Goal: Task Accomplishment & Management: Manage account settings

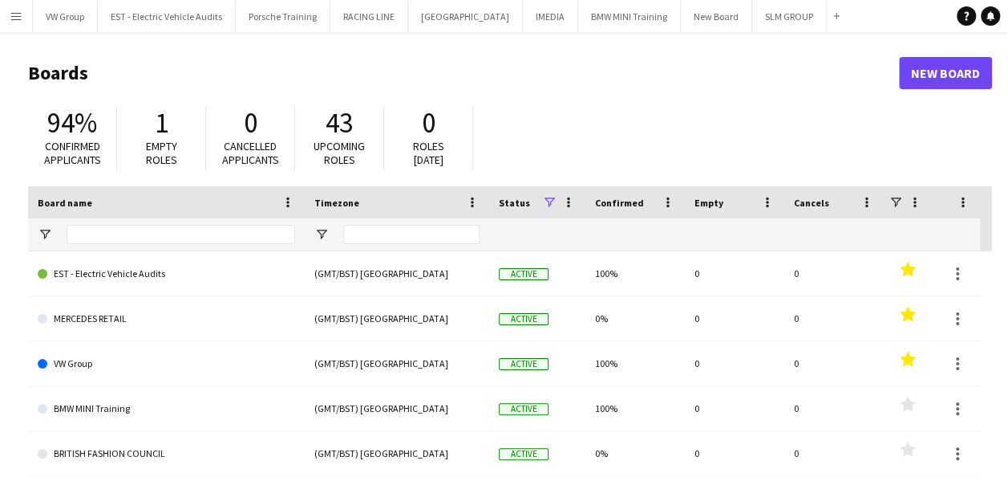
click at [18, 16] on app-icon "Menu" at bounding box center [16, 16] width 13 height 13
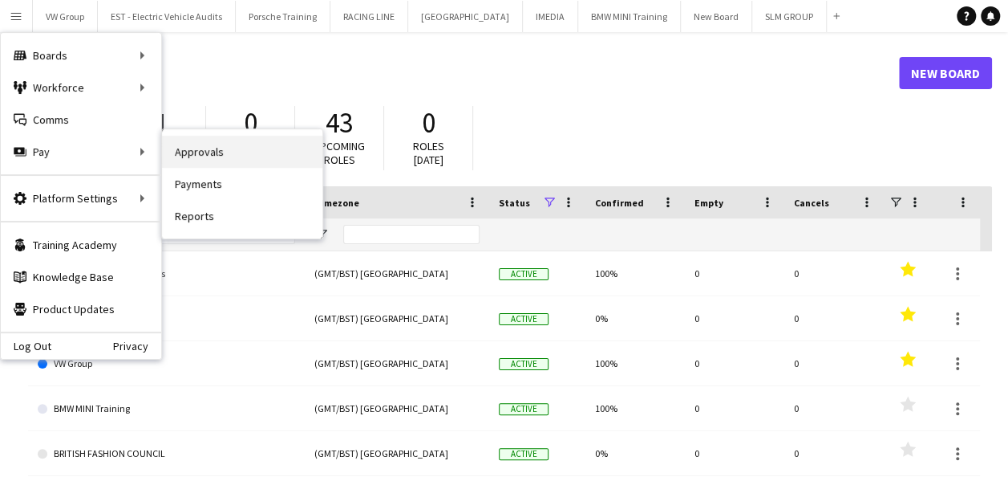
click at [210, 154] on link "Approvals" at bounding box center [242, 152] width 160 height 32
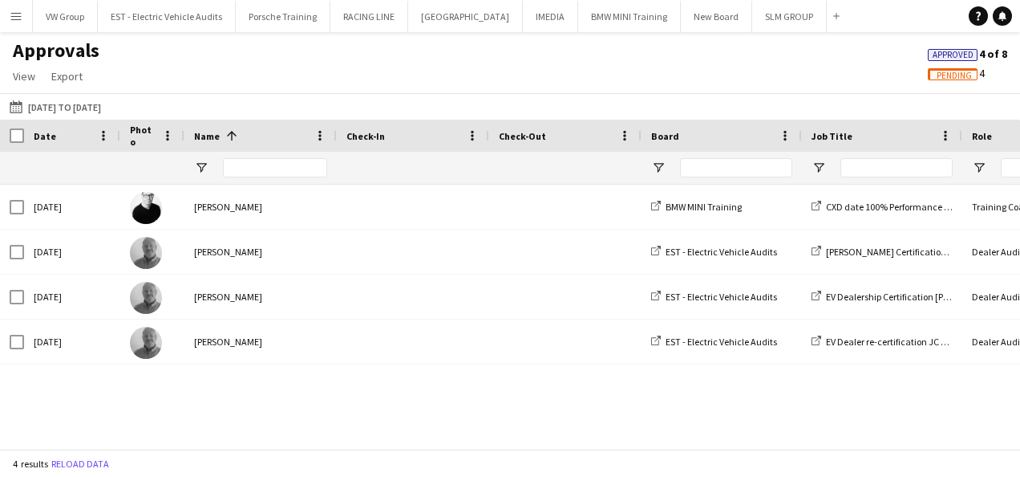
click at [14, 10] on app-icon "Menu" at bounding box center [16, 16] width 13 height 13
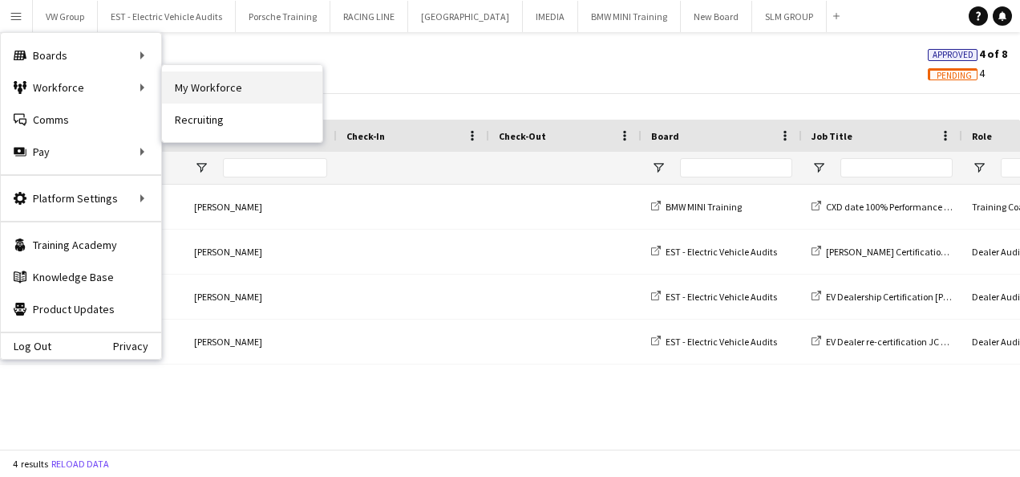
click at [221, 87] on link "My Workforce" at bounding box center [242, 87] width 160 height 32
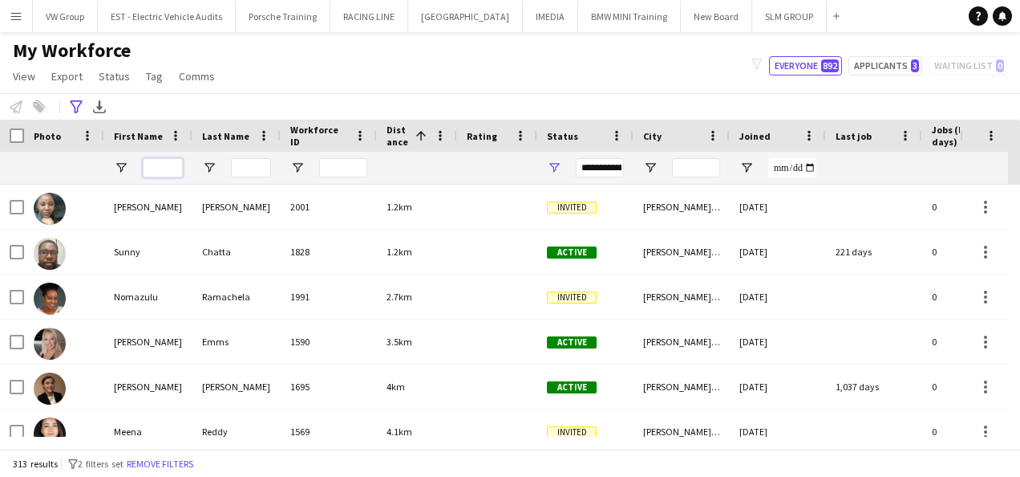
click at [160, 167] on input "First Name Filter Input" at bounding box center [163, 167] width 40 height 19
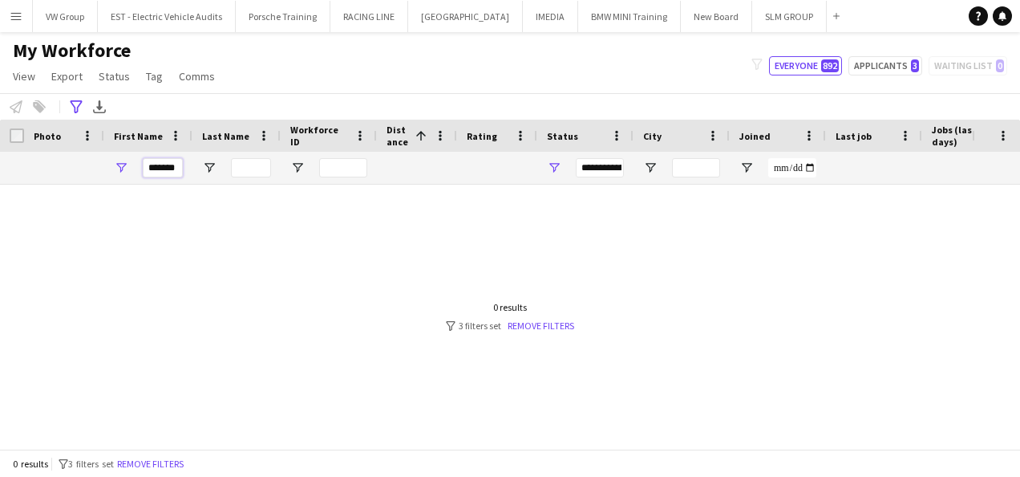
type input "******"
click at [253, 165] on input "Last Name Filter Input" at bounding box center [251, 167] width 40 height 19
type input "*"
click at [533, 329] on link "Remove filters" at bounding box center [541, 325] width 67 height 12
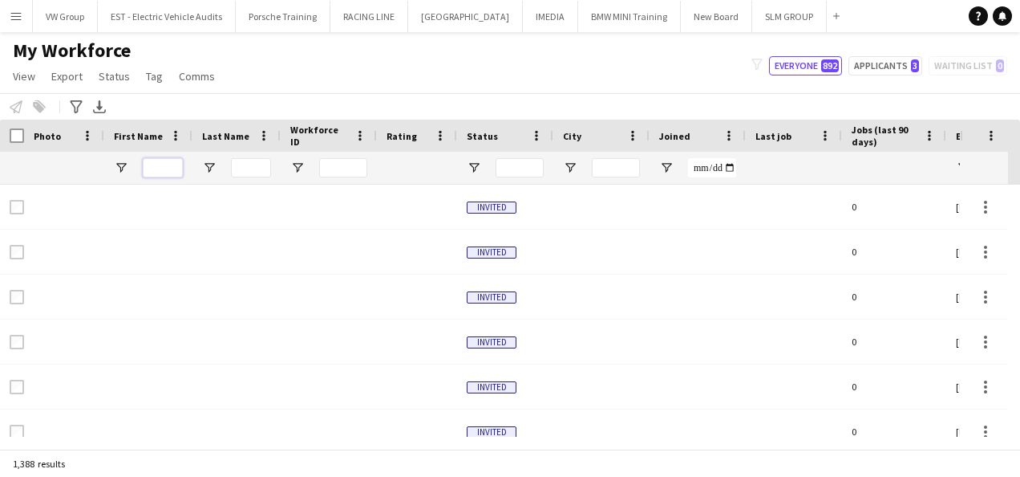
click at [156, 168] on input "First Name Filter Input" at bounding box center [163, 167] width 40 height 19
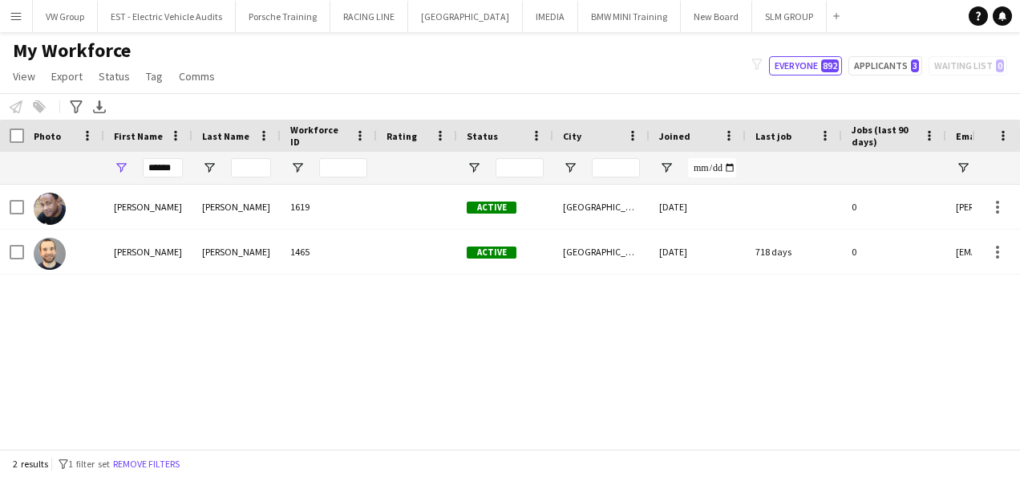
click at [183, 359] on div "[PERSON_NAME] 1619 Active [GEOGRAPHIC_DATA] [DATE] 0 [PERSON_NAME][EMAIL_ADDRES…" at bounding box center [486, 311] width 972 height 252
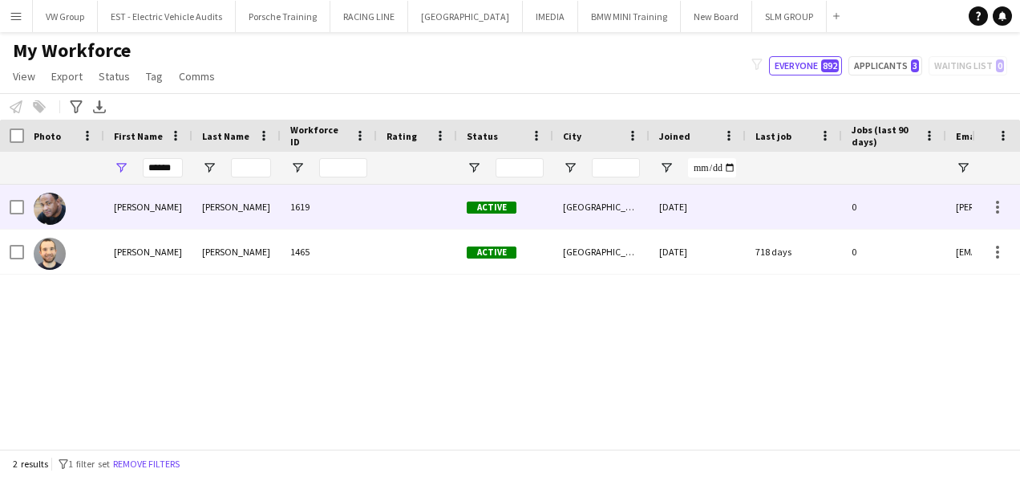
click at [219, 204] on div "[PERSON_NAME]" at bounding box center [237, 207] width 88 height 44
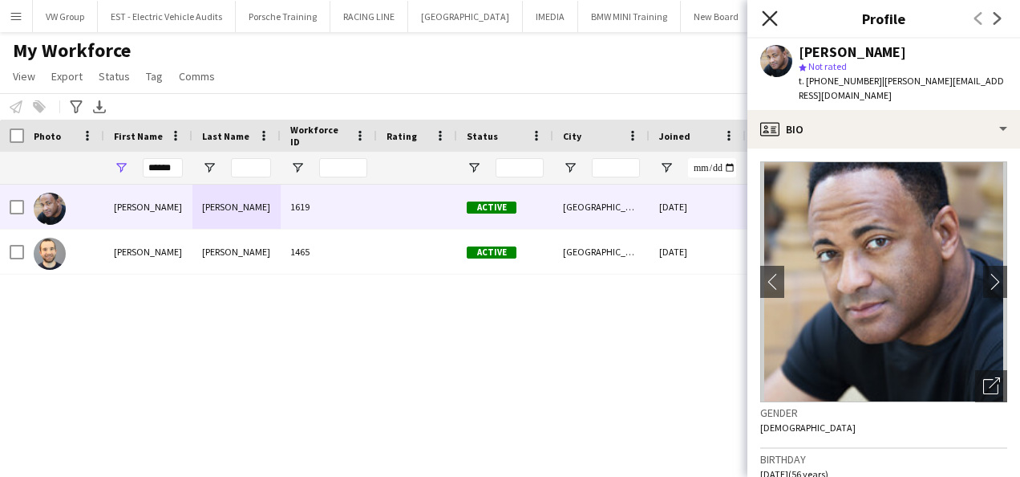
click at [773, 18] on icon "Close pop-in" at bounding box center [769, 17] width 15 height 15
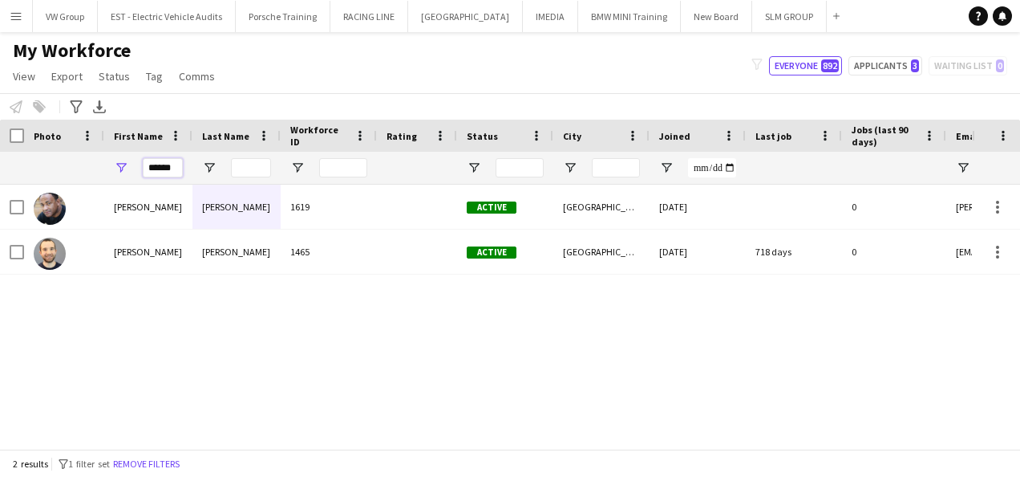
click at [172, 171] on input "******" at bounding box center [163, 167] width 40 height 19
type input "*"
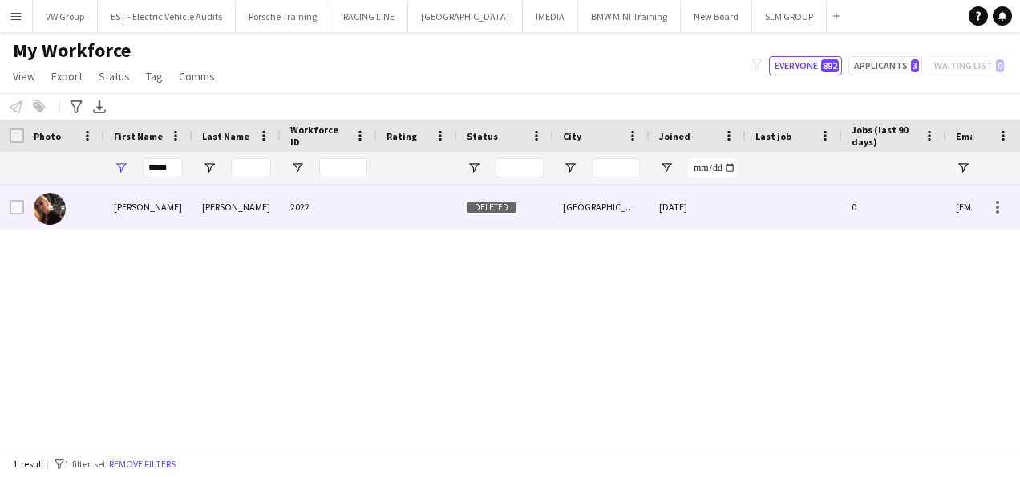
click at [136, 213] on div "[PERSON_NAME]" at bounding box center [148, 207] width 88 height 44
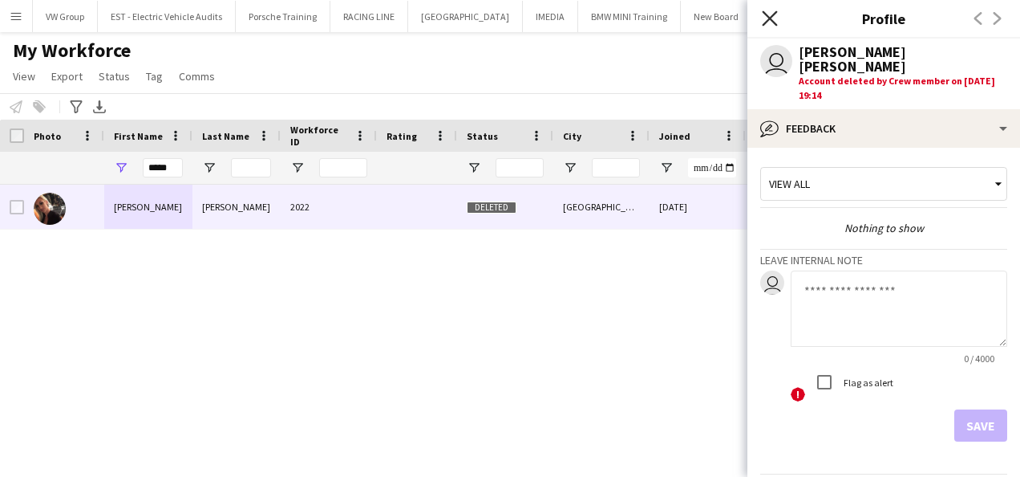
click at [775, 24] on icon at bounding box center [769, 17] width 15 height 15
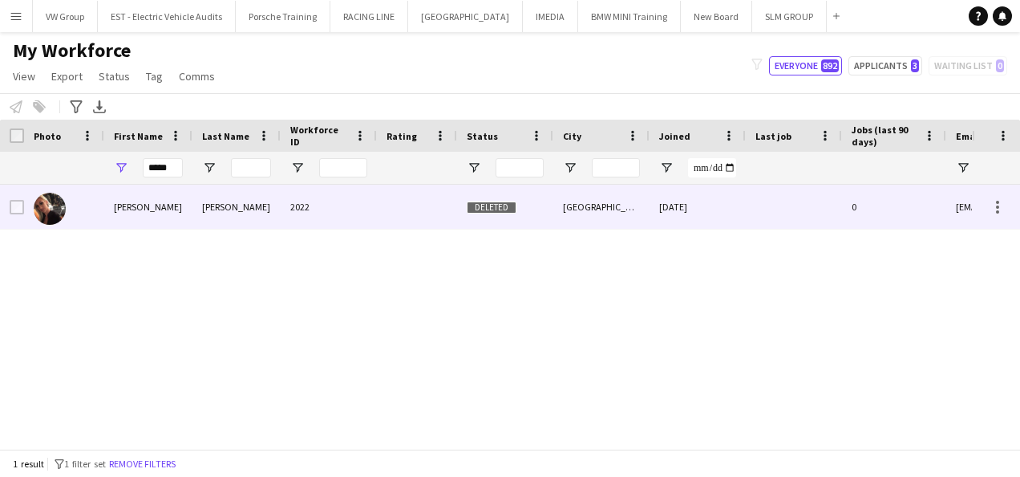
click at [145, 211] on div "[PERSON_NAME]" at bounding box center [148, 207] width 88 height 44
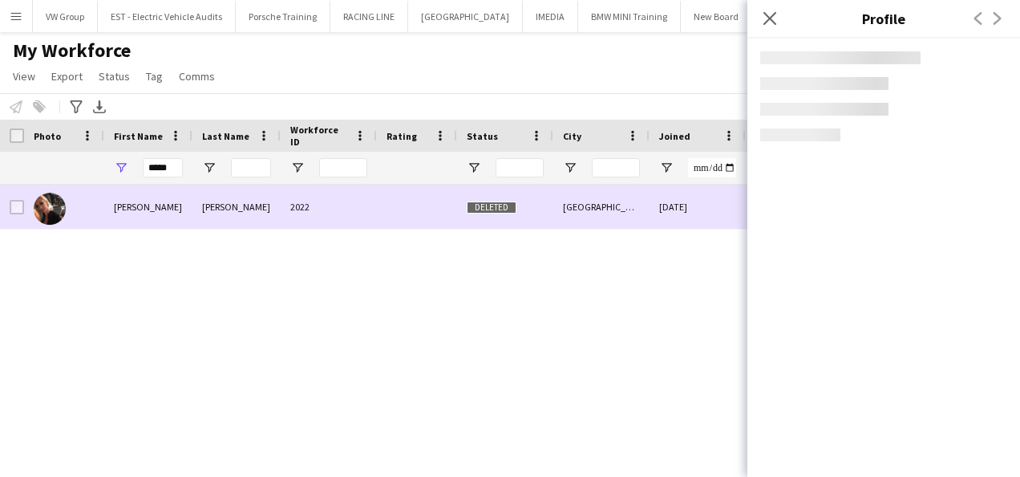
click at [145, 211] on div "[PERSON_NAME]" at bounding box center [148, 207] width 88 height 44
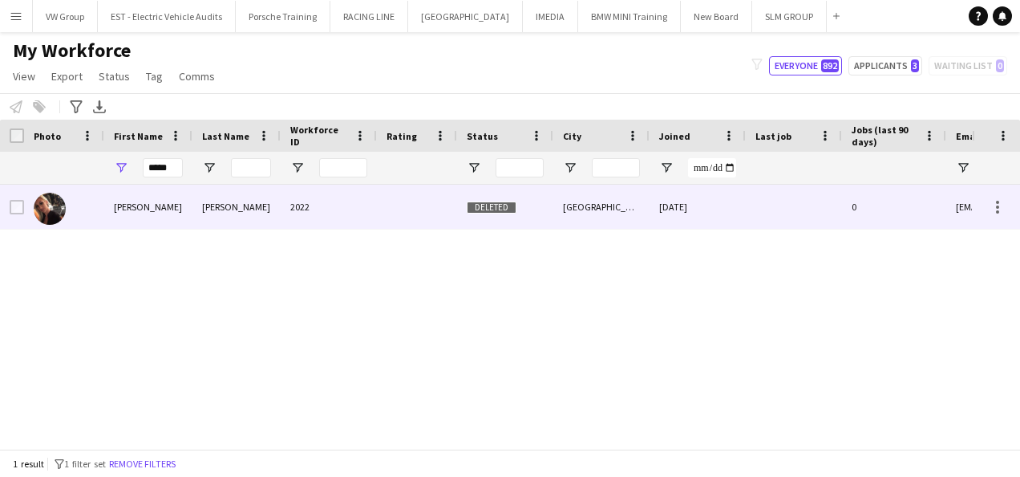
click at [145, 211] on div "[PERSON_NAME]" at bounding box center [148, 207] width 88 height 44
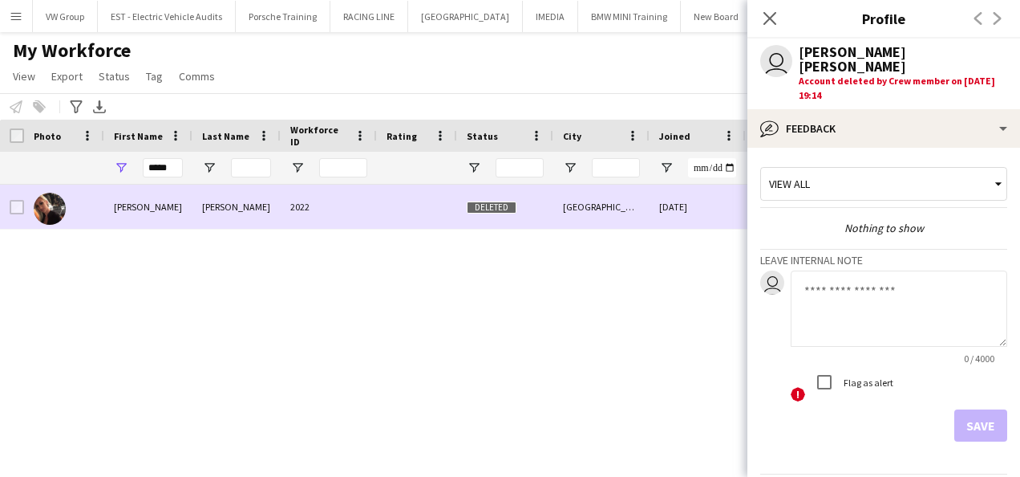
click at [53, 205] on img at bounding box center [50, 209] width 32 height 32
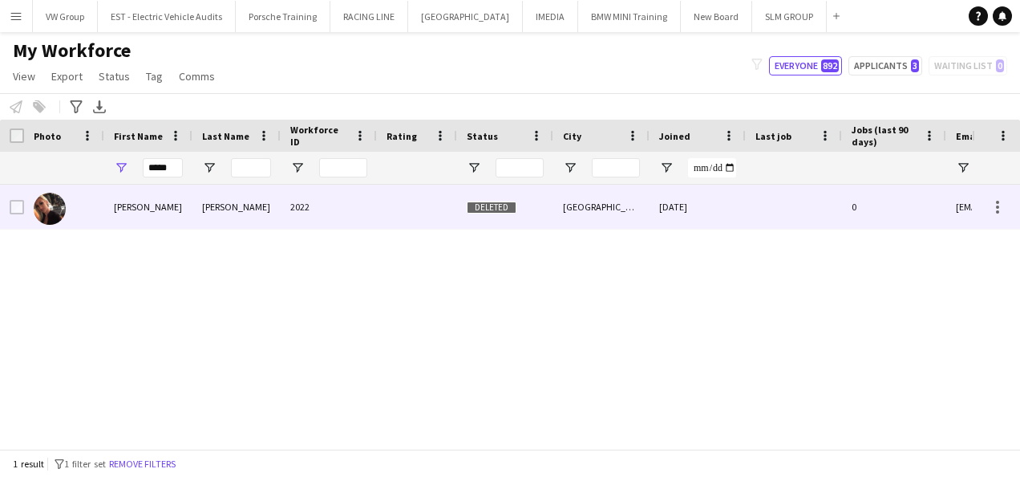
click at [53, 205] on img at bounding box center [50, 209] width 32 height 32
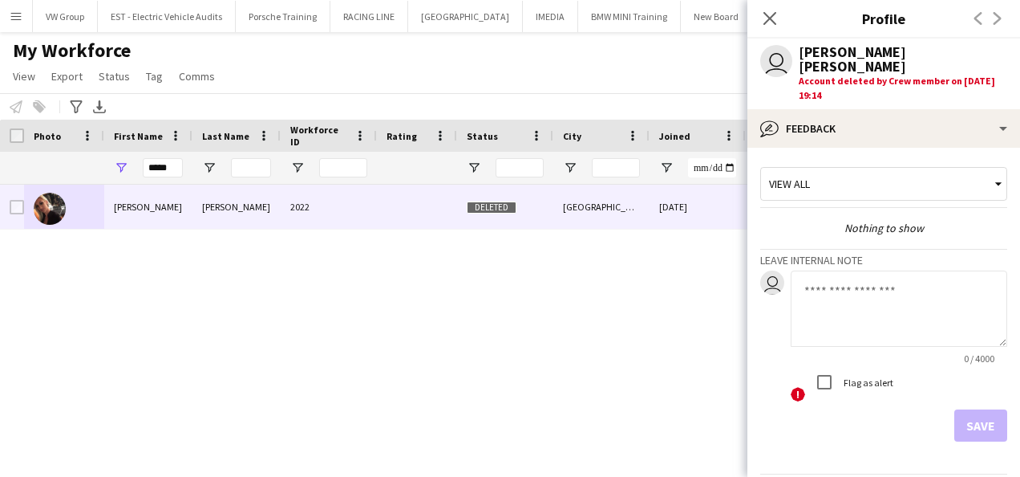
click at [193, 305] on div "[PERSON_NAME] [PERSON_NAME] 2022 Deleted Leicester [DATE] 0 [EMAIL_ADDRESS][DOM…" at bounding box center [486, 311] width 972 height 252
click at [773, 18] on icon "Close pop-in" at bounding box center [769, 17] width 15 height 15
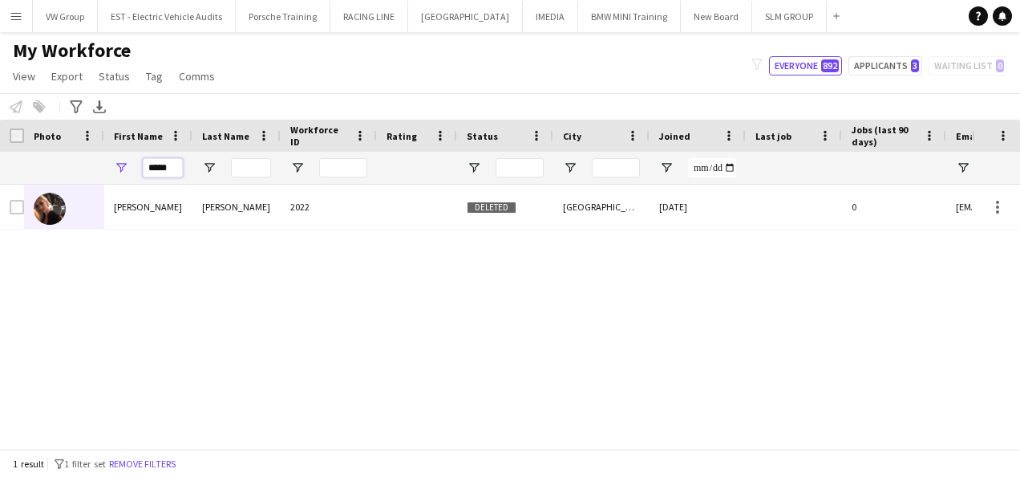
click at [172, 172] on input "*****" at bounding box center [163, 167] width 40 height 19
type input "*"
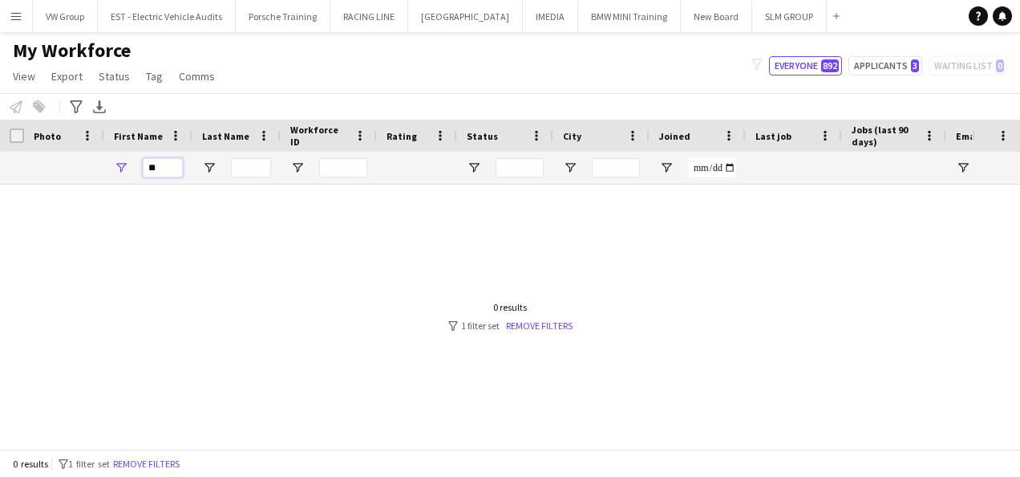
type input "*"
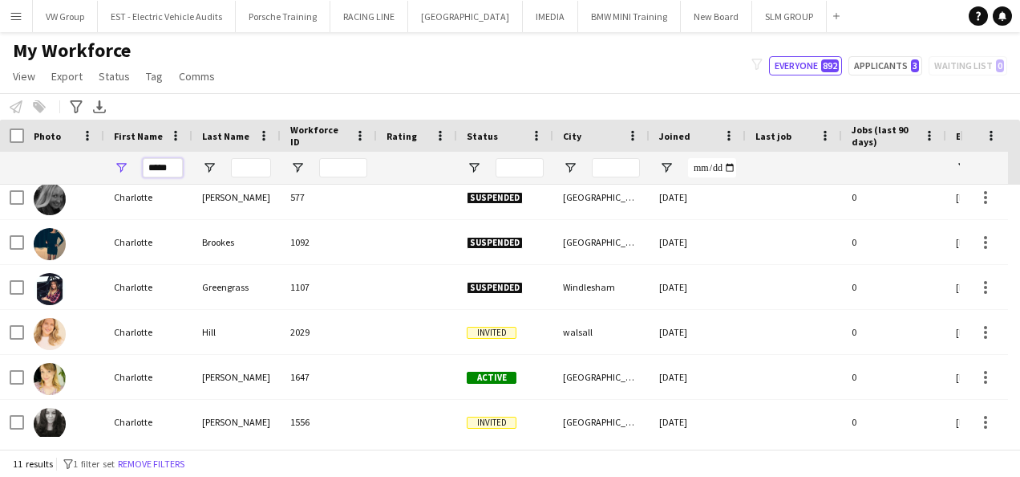
scroll to position [101, 0]
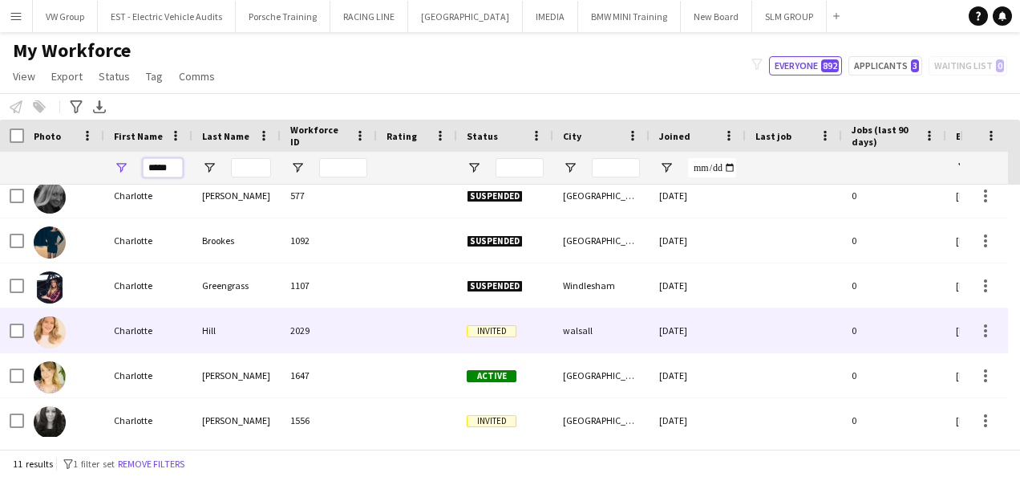
type input "*****"
click at [173, 330] on div "Charlotte" at bounding box center [148, 330] width 88 height 44
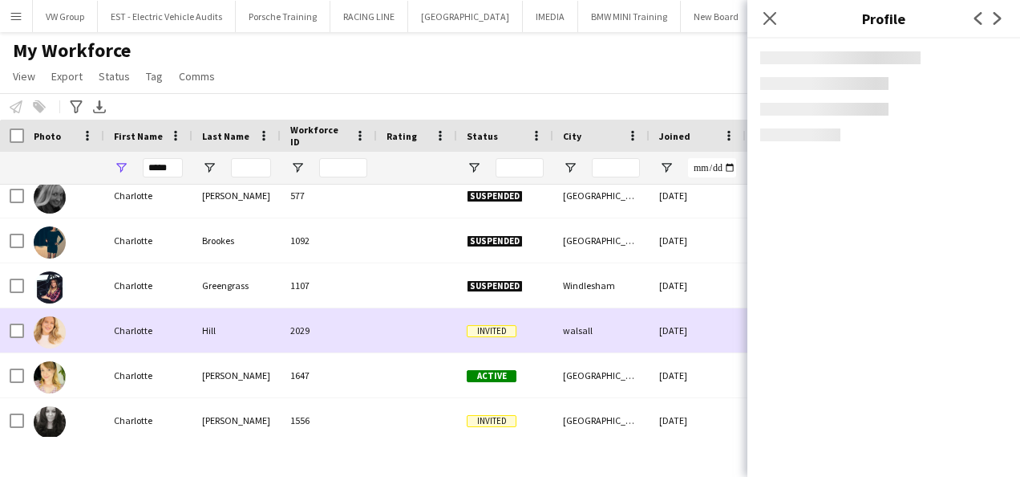
click at [173, 330] on div "Charlotte" at bounding box center [148, 330] width 88 height 44
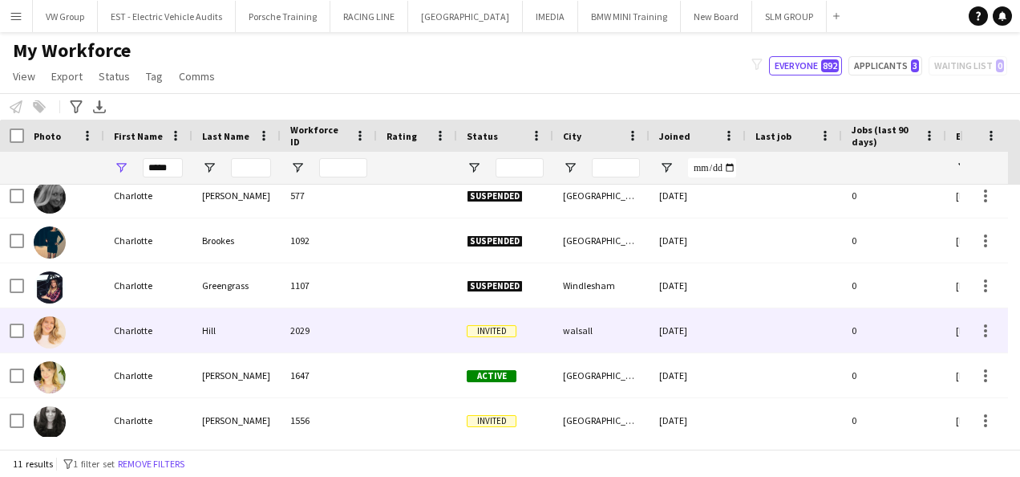
click at [133, 327] on div "Charlotte" at bounding box center [148, 330] width 88 height 44
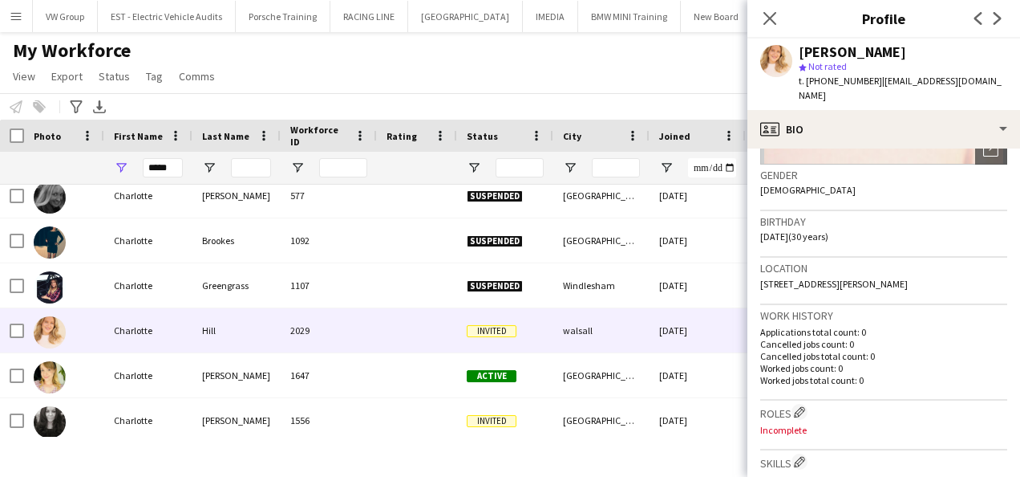
scroll to position [726, 0]
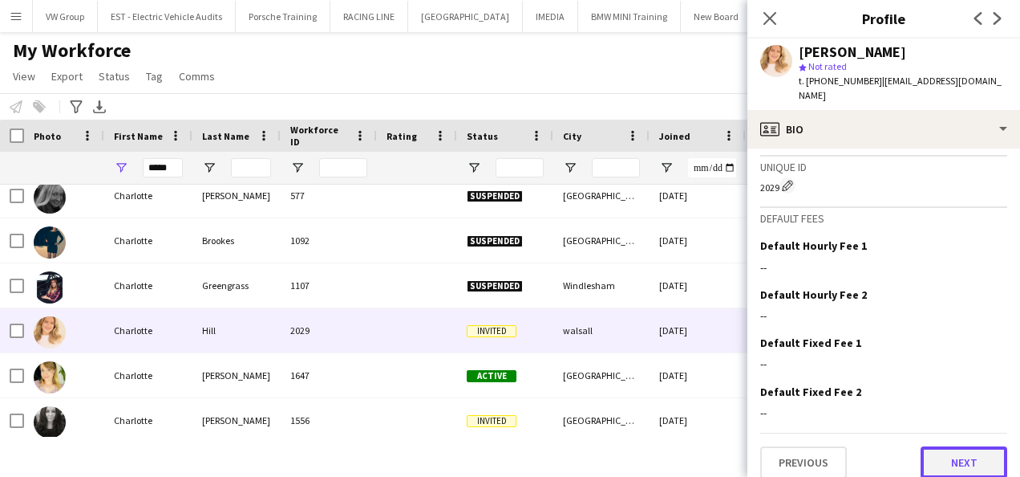
click at [966, 446] on button "Next" at bounding box center [964, 462] width 87 height 32
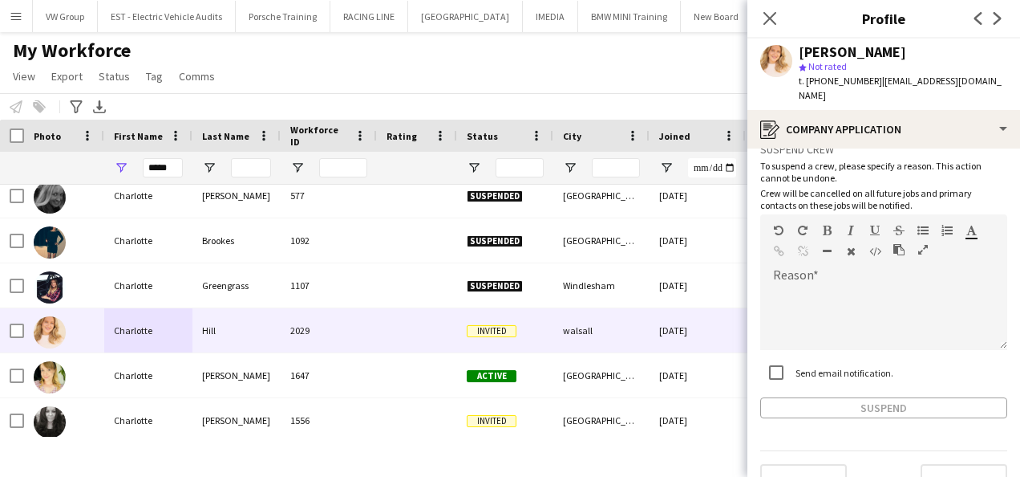
scroll to position [59, 0]
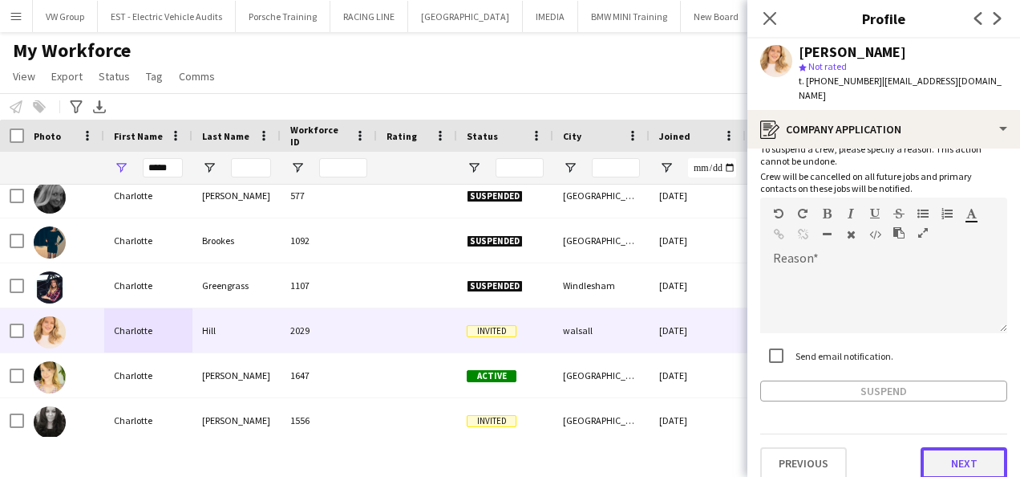
click at [964, 456] on button "Next" at bounding box center [964, 463] width 87 height 32
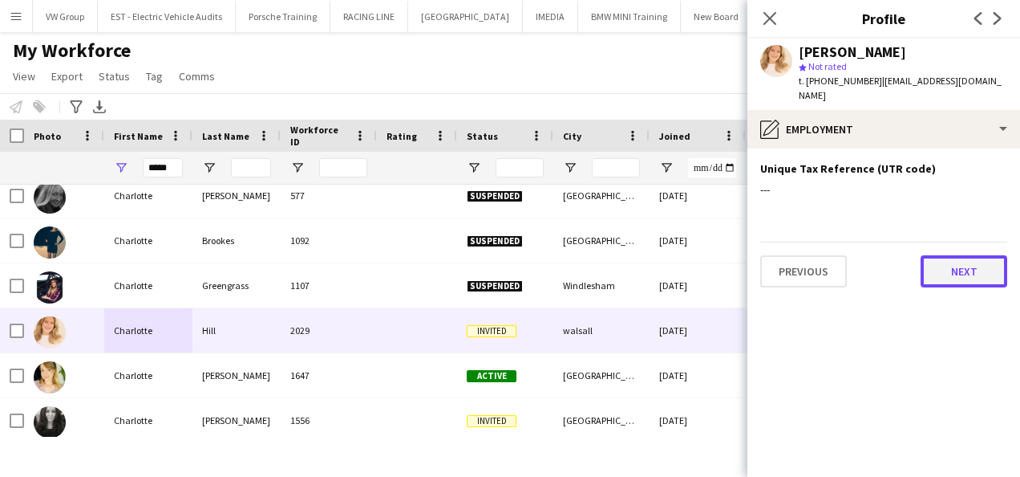
click at [950, 265] on button "Next" at bounding box center [964, 271] width 87 height 32
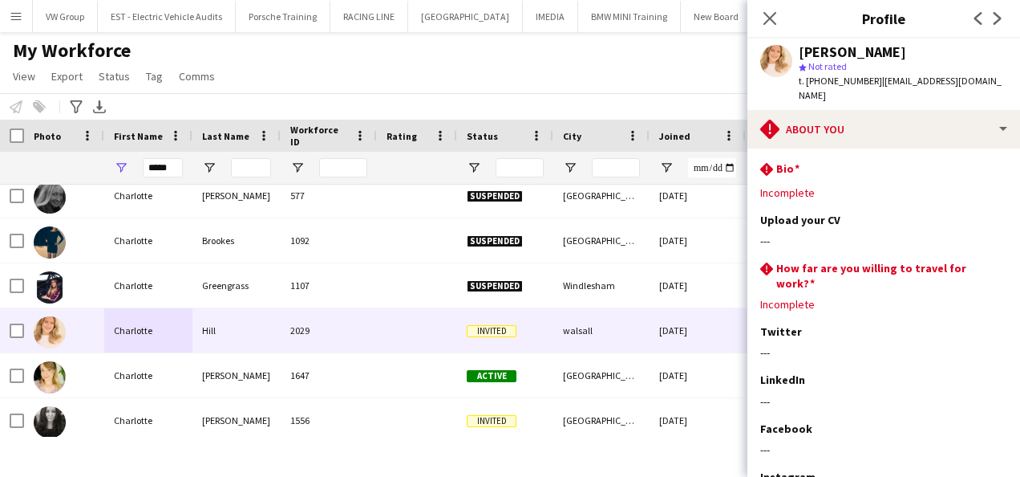
scroll to position [117, 0]
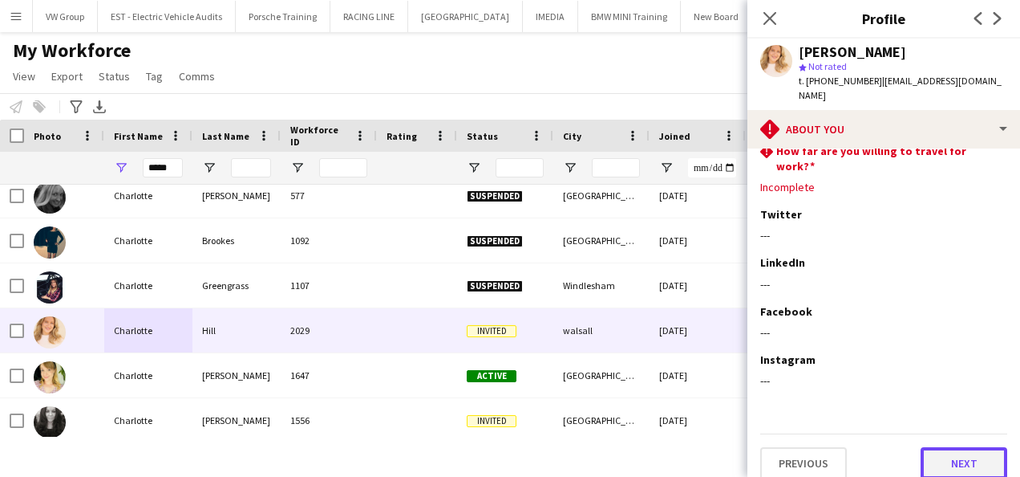
click at [964, 447] on button "Next" at bounding box center [964, 463] width 87 height 32
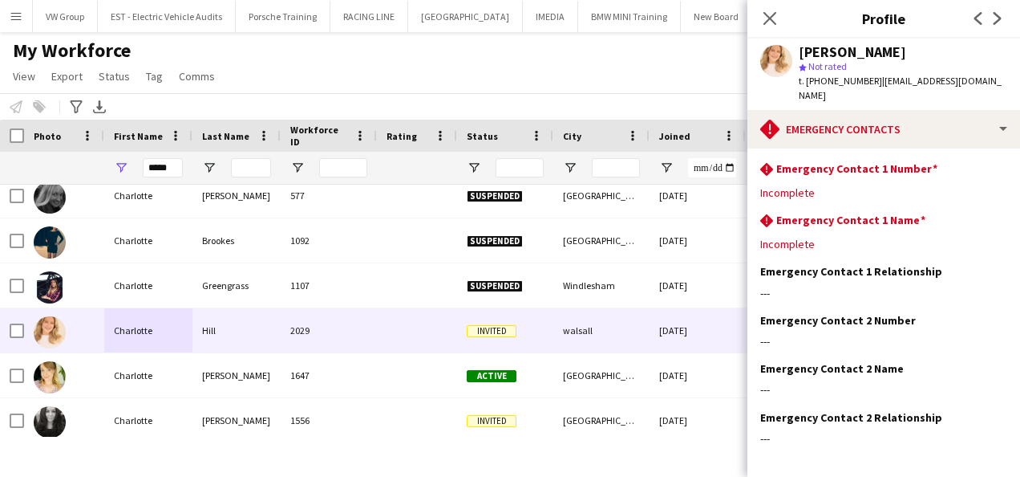
scroll to position [57, 0]
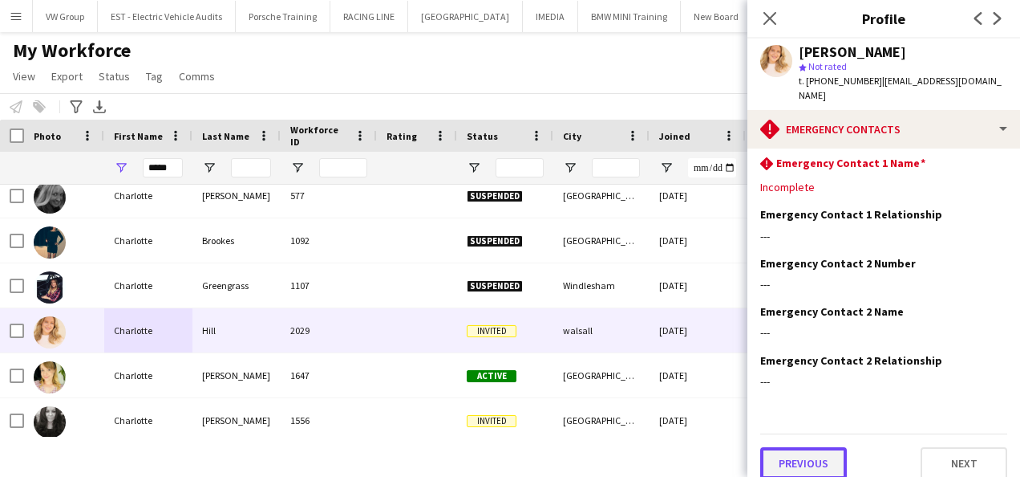
click at [838, 447] on button "Previous" at bounding box center [803, 463] width 87 height 32
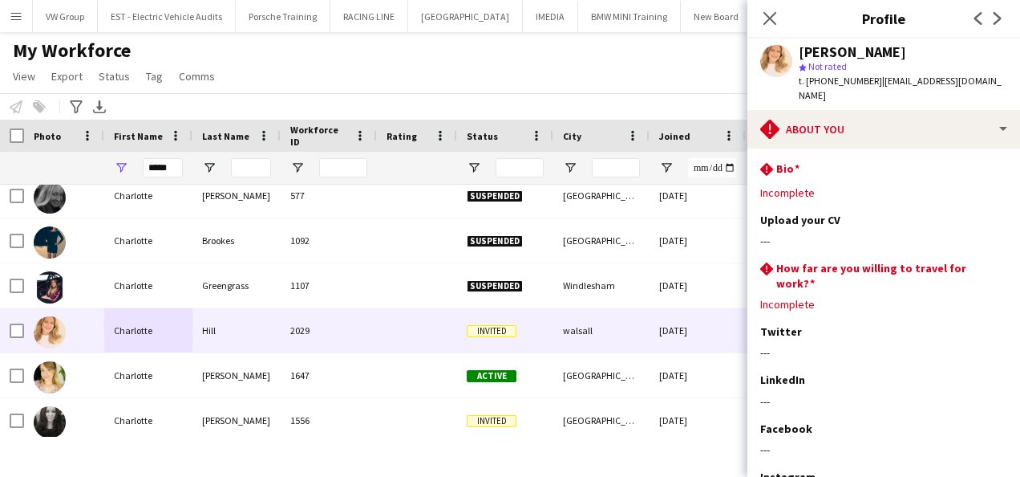
scroll to position [117, 0]
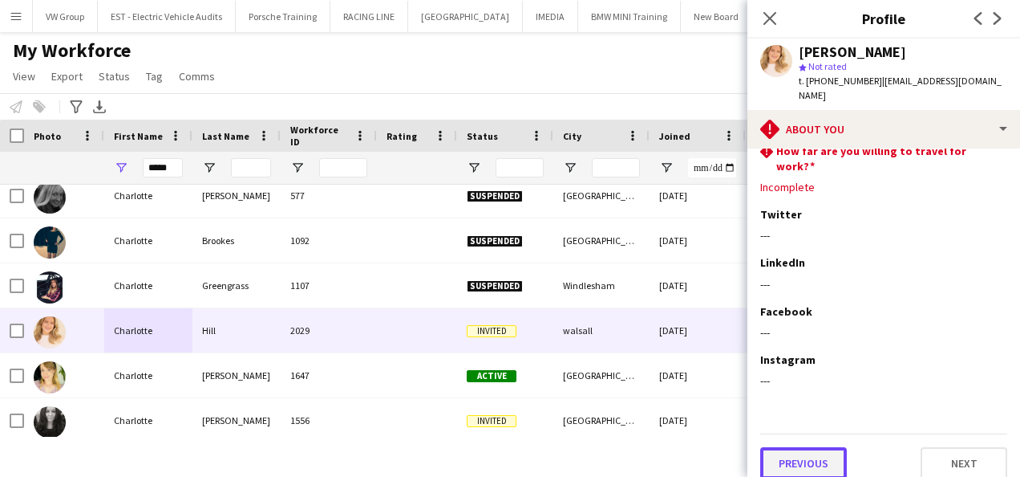
click at [803, 449] on button "Previous" at bounding box center [803, 463] width 87 height 32
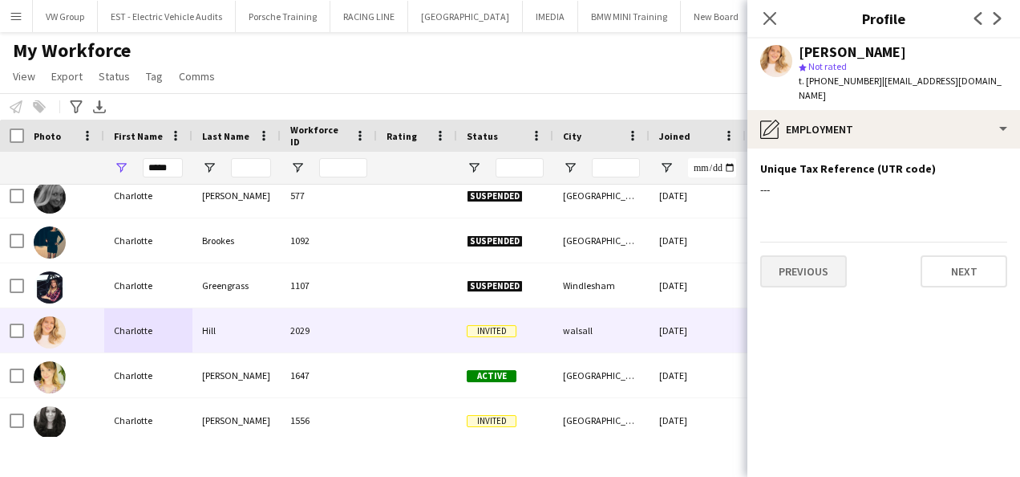
scroll to position [0, 0]
click at [809, 255] on button "Previous" at bounding box center [803, 271] width 87 height 32
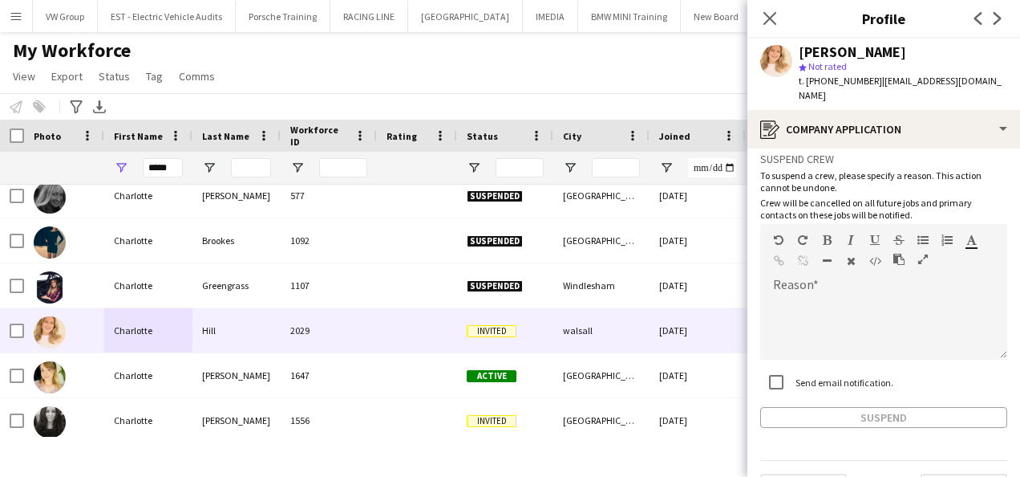
scroll to position [59, 0]
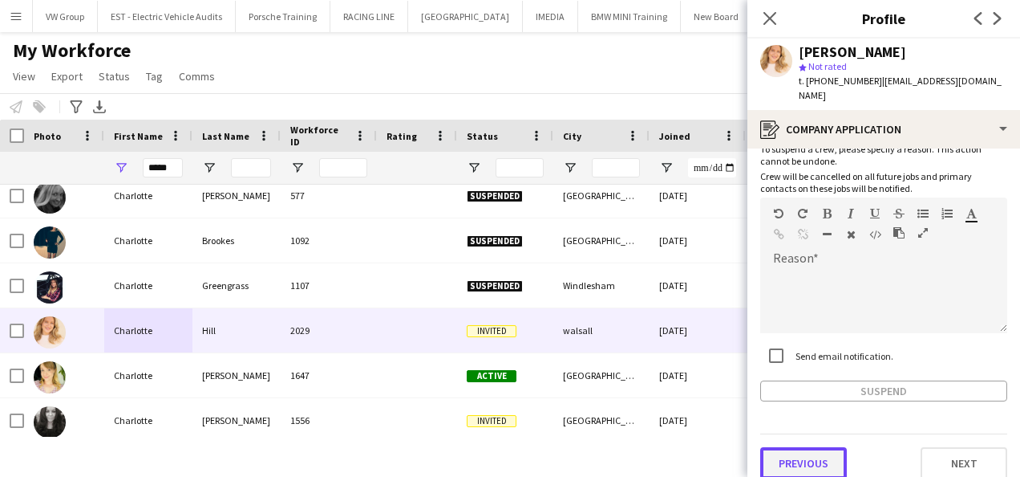
click at [809, 449] on button "Previous" at bounding box center [803, 463] width 87 height 32
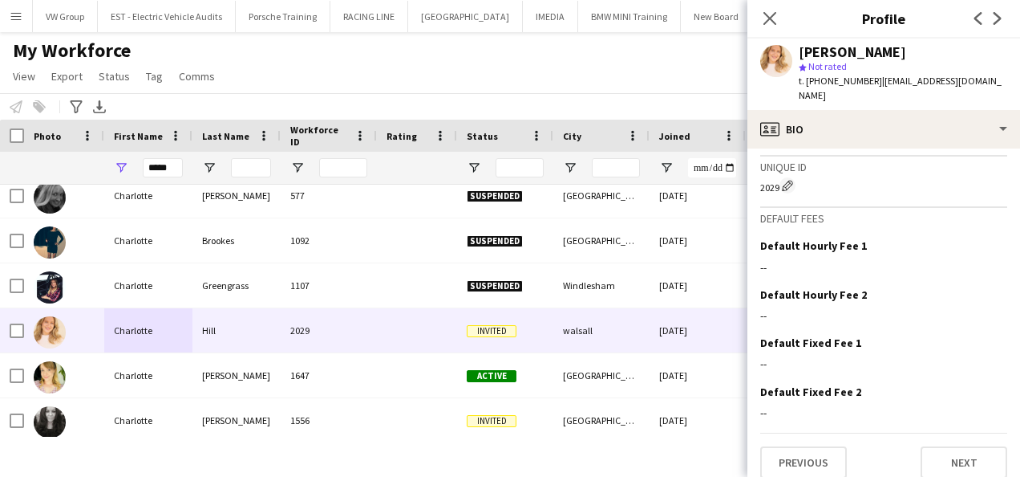
scroll to position [0, 0]
